Goal: Communication & Community: Ask a question

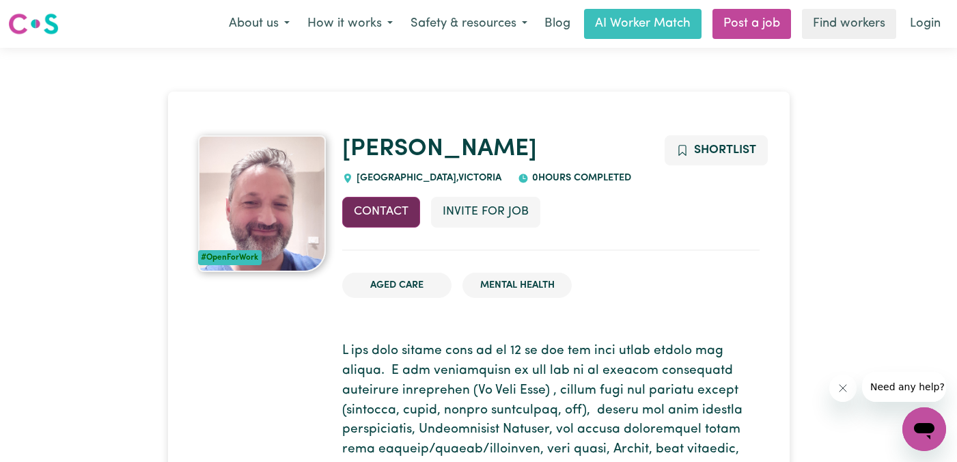
click at [391, 210] on button "Contact" at bounding box center [381, 212] width 78 height 30
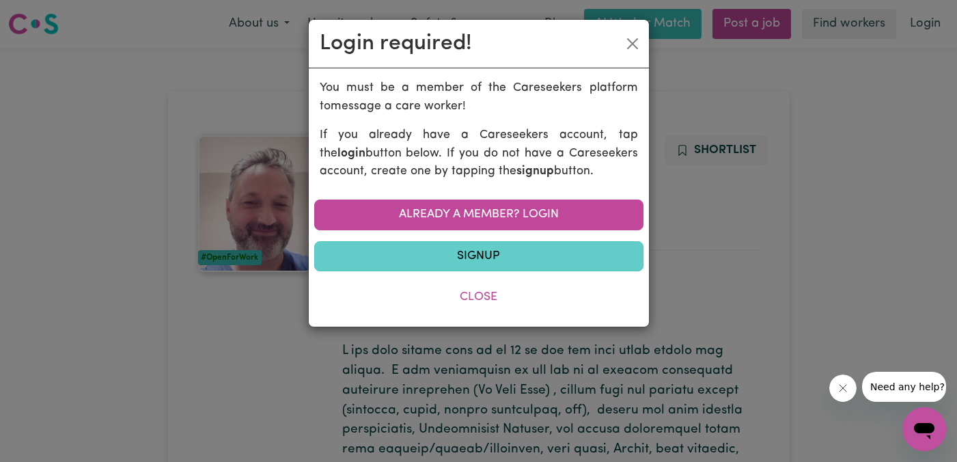
click at [482, 256] on link "Signup" at bounding box center [478, 256] width 329 height 30
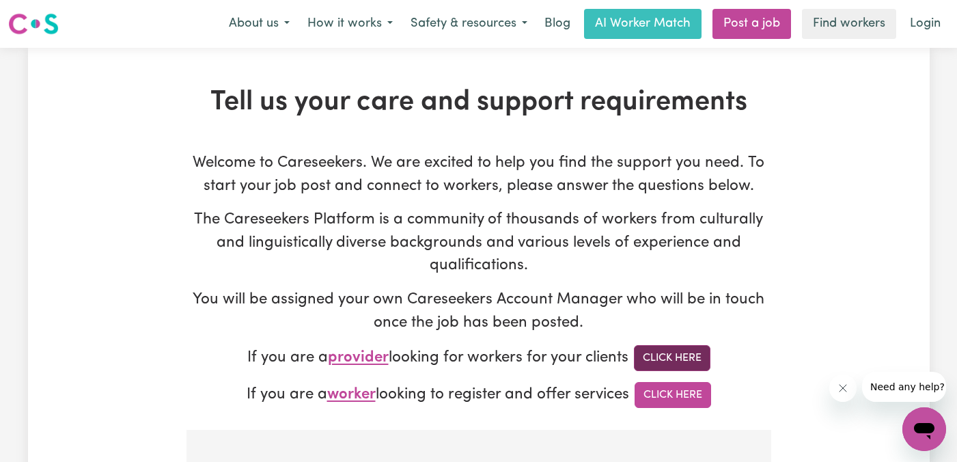
click at [663, 352] on link "Click Here" at bounding box center [672, 358] width 77 height 26
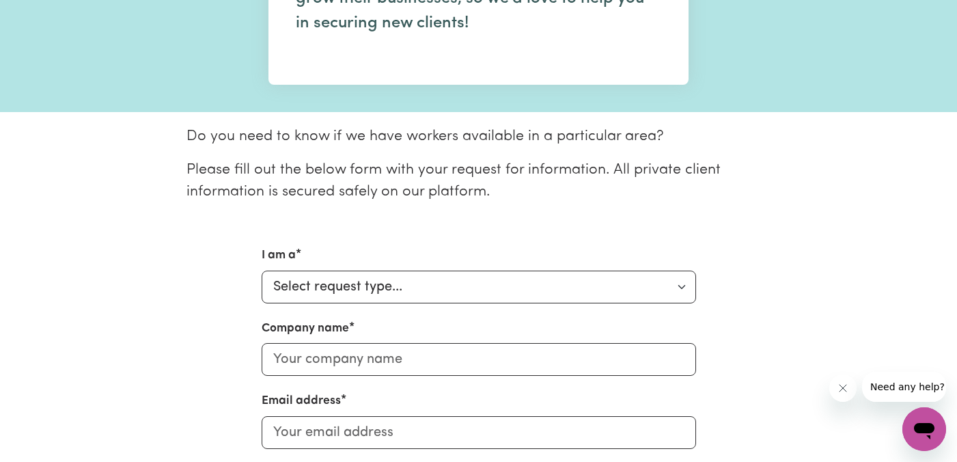
scroll to position [291, 0]
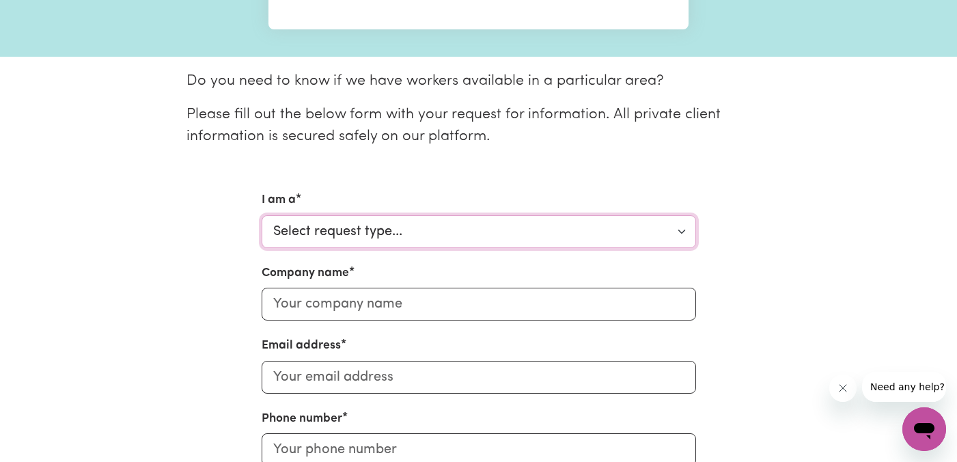
click at [676, 230] on select "Select request type... Individual looking for care and support for myself and m…" at bounding box center [479, 231] width 435 height 33
select select "Support Coordinator"
click at [262, 215] on select "Select request type... Individual looking for care and support for myself and m…" at bounding box center [479, 231] width 435 height 33
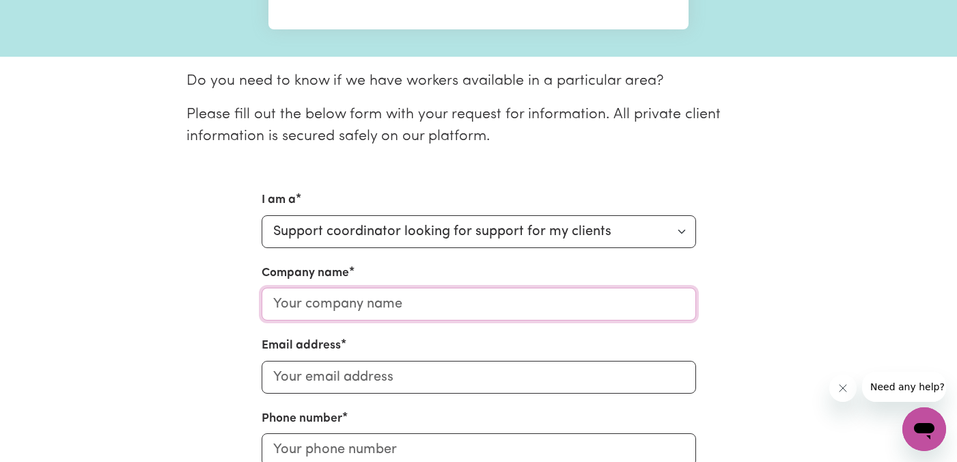
click at [561, 301] on input "Company name" at bounding box center [479, 304] width 435 height 33
type input "MDA Support"
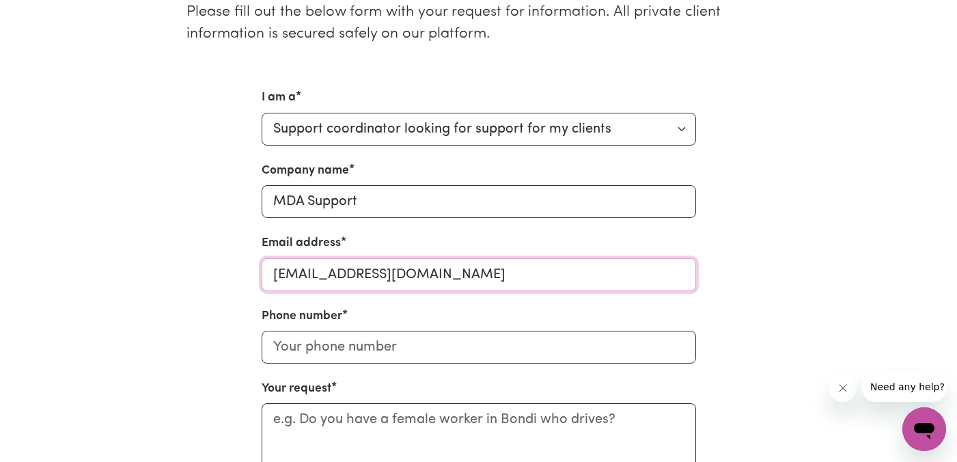
scroll to position [420, 0]
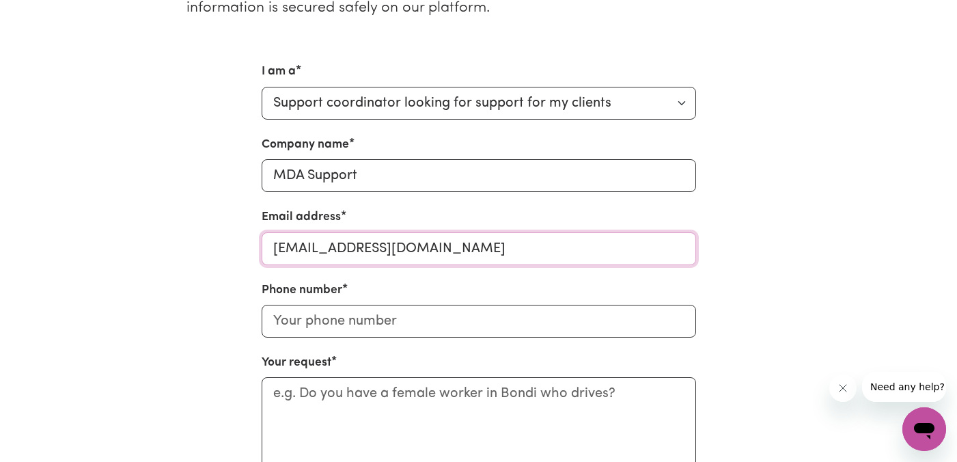
type input "[EMAIL_ADDRESS][DOMAIN_NAME]"
click at [542, 322] on input "Phone number" at bounding box center [479, 321] width 435 height 33
type input "0431740468"
click at [500, 386] on textarea "Your request" at bounding box center [479, 434] width 435 height 115
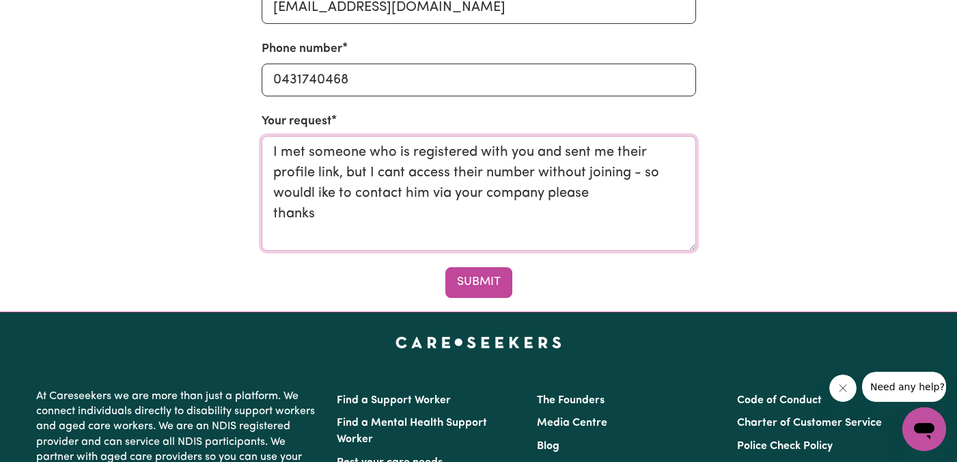
scroll to position [662, 0]
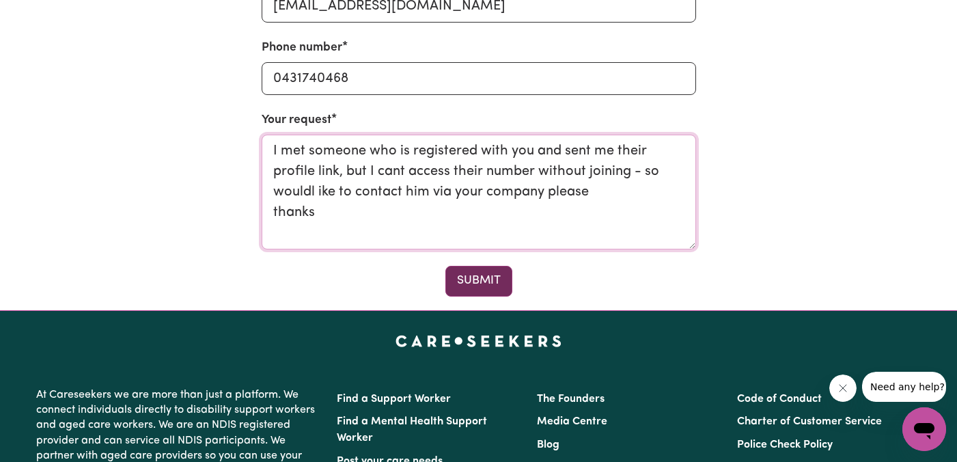
type textarea "I met someone who is registered with you and sent me their profile link, but I …"
click at [490, 285] on button "Submit" at bounding box center [478, 281] width 67 height 30
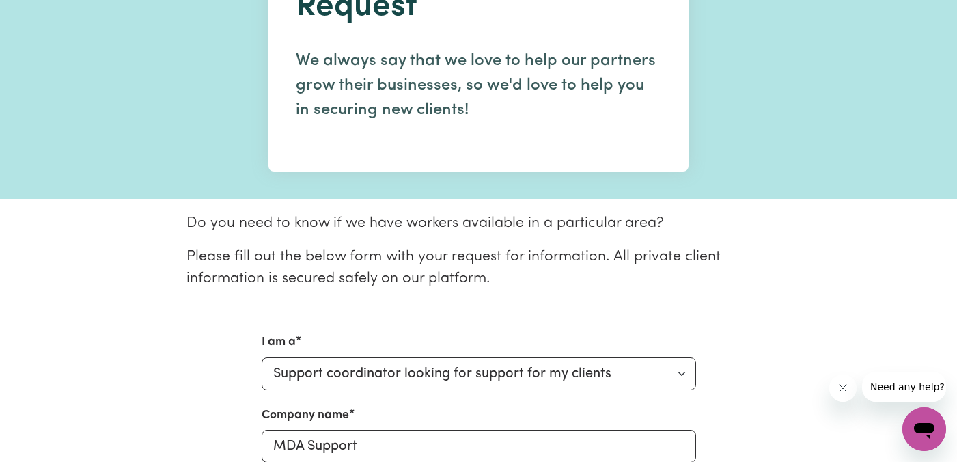
scroll to position [0, 0]
